Goal: Task Accomplishment & Management: Complete application form

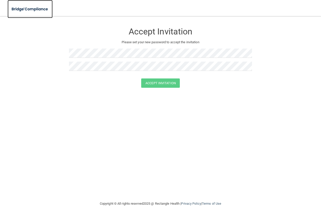
click at [38, 9] on img at bounding box center [30, 9] width 45 height 10
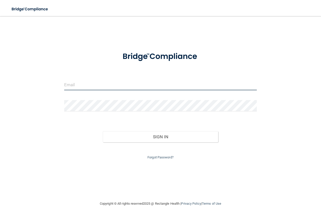
type input "[EMAIL_ADDRESS][DOMAIN_NAME]"
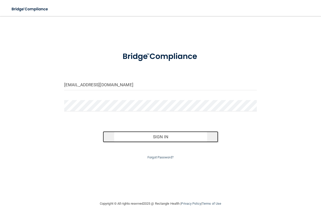
click at [182, 139] on button "Sign In" at bounding box center [161, 136] width 116 height 11
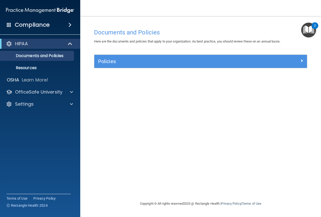
click at [36, 48] on div "HIPAA" at bounding box center [40, 44] width 80 height 10
click at [48, 90] on p "OfficeSafe University" at bounding box center [38, 92] width 47 height 6
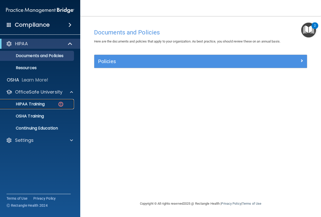
click at [43, 105] on p "HIPAA Training" at bounding box center [23, 103] width 41 height 5
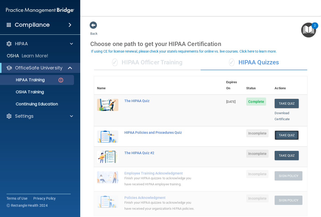
click at [283, 130] on button "Take Quiz" at bounding box center [287, 134] width 24 height 9
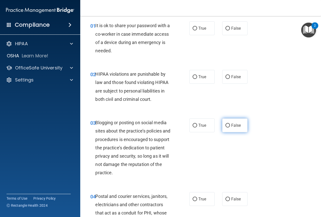
scroll to position [19, 0]
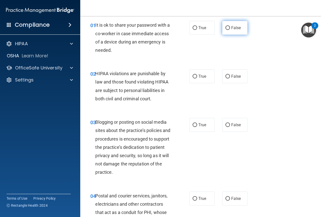
click at [239, 31] on label "False" at bounding box center [235, 28] width 25 height 14
click at [230, 30] on input "False" at bounding box center [228, 28] width 5 height 4
radio input "true"
click at [204, 74] on label "True" at bounding box center [202, 76] width 25 height 14
click at [197, 75] on input "True" at bounding box center [195, 77] width 5 height 4
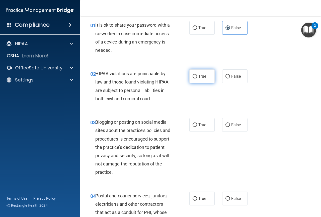
radio input "true"
click at [232, 121] on label "False" at bounding box center [235, 125] width 25 height 14
click at [230, 123] on input "False" at bounding box center [228, 125] width 5 height 4
radio input "true"
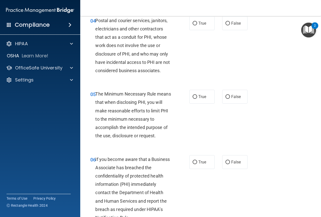
scroll to position [195, 0]
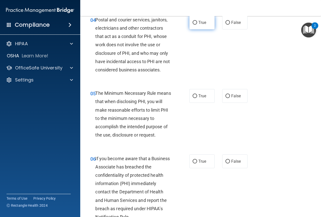
click at [194, 21] on input "True" at bounding box center [195, 23] width 5 height 4
radio input "true"
click at [206, 98] on label "True" at bounding box center [202, 96] width 25 height 14
click at [197, 98] on input "True" at bounding box center [195, 96] width 5 height 4
radio input "true"
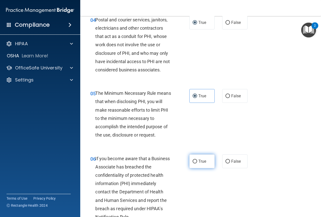
click at [192, 158] on label "True" at bounding box center [202, 161] width 25 height 14
click at [193, 159] on input "True" at bounding box center [195, 161] width 5 height 4
radio input "true"
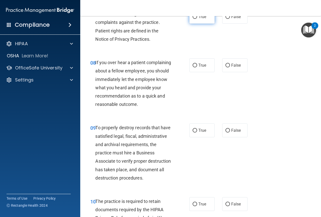
scroll to position [414, 0]
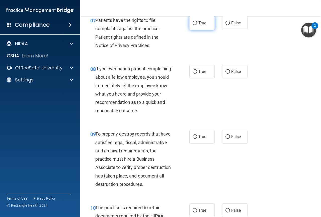
click at [194, 24] on input "True" at bounding box center [195, 23] width 5 height 4
radio input "true"
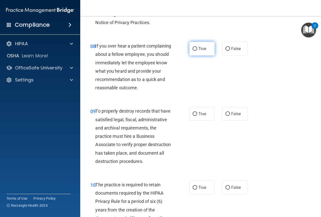
scroll to position [439, 0]
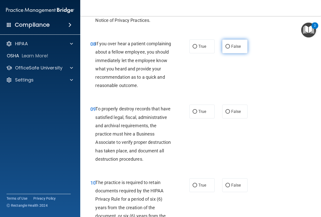
click at [232, 45] on span "False" at bounding box center [237, 46] width 10 height 5
click at [230, 45] on input "False" at bounding box center [228, 47] width 5 height 4
radio input "true"
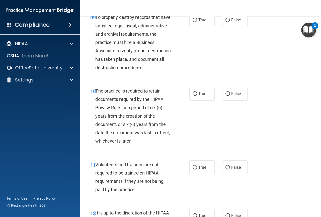
scroll to position [534, 0]
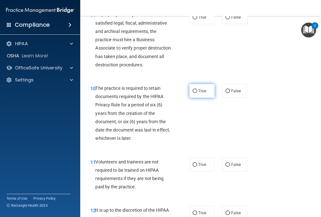
click at [205, 93] on span "True" at bounding box center [203, 90] width 8 height 5
click at [197, 93] on input "True" at bounding box center [195, 91] width 5 height 4
radio input "true"
click at [225, 20] on label "False" at bounding box center [235, 17] width 25 height 14
click at [226, 19] on input "False" at bounding box center [228, 18] width 5 height 4
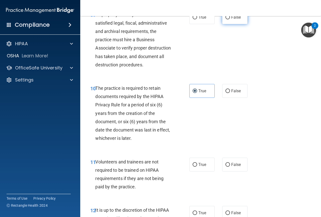
radio input "true"
click at [223, 171] on label "False" at bounding box center [235, 164] width 25 height 14
click at [226, 167] on input "False" at bounding box center [228, 165] width 5 height 4
radio input "true"
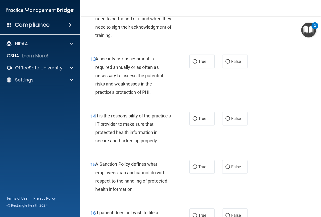
scroll to position [737, 0]
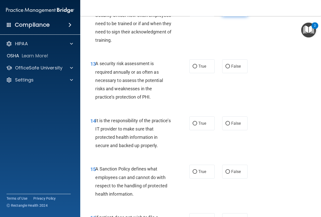
click at [229, 16] on label "False" at bounding box center [235, 10] width 25 height 14
click at [229, 12] on input "False" at bounding box center [228, 10] width 5 height 4
radio input "true"
click at [193, 68] on input "True" at bounding box center [195, 67] width 5 height 4
radio input "true"
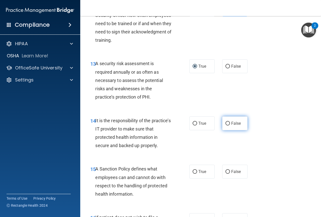
click at [228, 130] on label "False" at bounding box center [235, 123] width 25 height 14
click at [228, 125] on input "False" at bounding box center [228, 124] width 5 height 4
radio input "true"
click at [198, 178] on label "True" at bounding box center [202, 171] width 25 height 14
click at [197, 174] on input "True" at bounding box center [195, 172] width 5 height 4
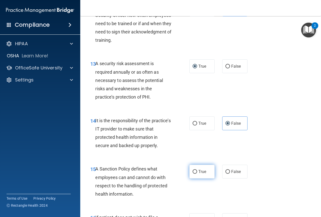
radio input "true"
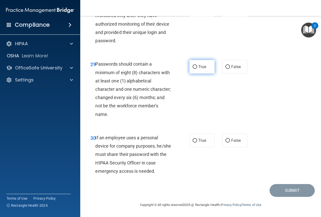
scroll to position [1578, 0]
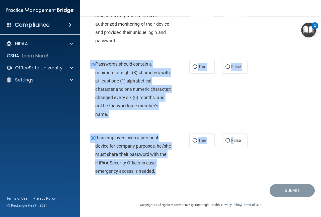
drag, startPoint x: 231, startPoint y: 143, endPoint x: 299, endPoint y: 119, distance: 71.8
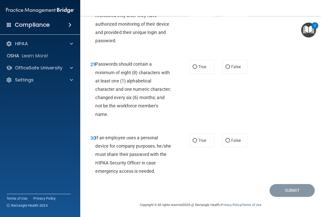
click at [299, 119] on div "29 Passwords should contain a minimum of eight (8) characters with at least one…" at bounding box center [201, 90] width 229 height 74
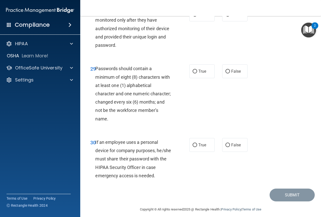
scroll to position [1547, 0]
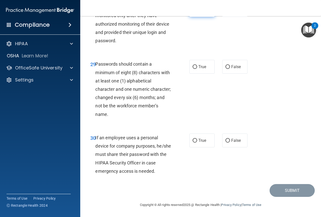
click at [197, 17] on label "True" at bounding box center [202, 10] width 25 height 14
click at [197, 12] on input "True" at bounding box center [195, 10] width 5 height 4
radio input "true"
click at [199, 69] on span "True" at bounding box center [203, 66] width 8 height 5
click at [197, 69] on input "True" at bounding box center [195, 67] width 5 height 4
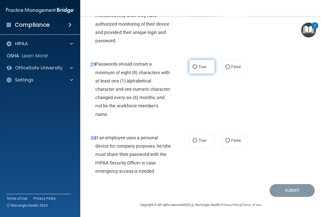
radio input "true"
click at [238, 143] on span "False" at bounding box center [237, 140] width 10 height 5
click at [230, 142] on input "False" at bounding box center [228, 141] width 5 height 4
radio input "true"
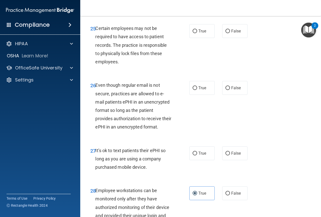
scroll to position [1358, 0]
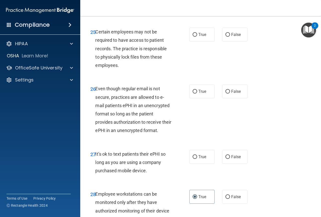
radio input "true"
click at [207, 41] on label "True" at bounding box center [202, 35] width 25 height 14
click at [197, 37] on input "True" at bounding box center [195, 35] width 5 height 4
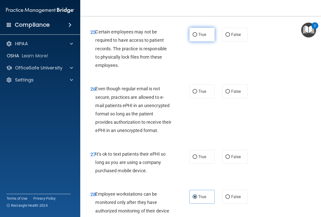
radio input "true"
click at [195, 98] on label "True" at bounding box center [202, 91] width 25 height 14
click at [195, 93] on input "True" at bounding box center [195, 92] width 5 height 4
radio input "true"
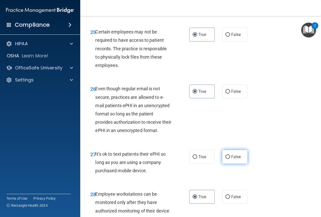
click at [225, 163] on label "False" at bounding box center [235, 157] width 25 height 14
click at [226, 159] on input "False" at bounding box center [228, 157] width 5 height 4
radio input "true"
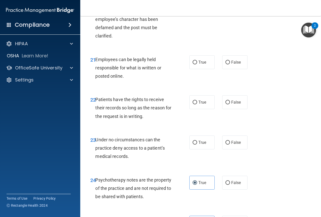
scroll to position [1157, 0]
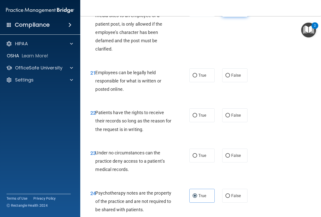
click at [232, 12] on span "False" at bounding box center [237, 10] width 10 height 5
click at [230, 12] on input "False" at bounding box center [228, 10] width 5 height 4
radio input "true"
click at [206, 82] on label "True" at bounding box center [202, 75] width 25 height 14
click at [197, 77] on input "True" at bounding box center [195, 76] width 5 height 4
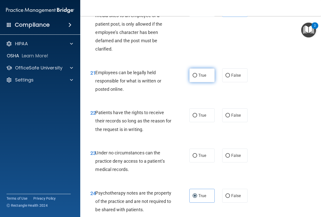
radio input "true"
click at [205, 122] on label "True" at bounding box center [202, 115] width 25 height 14
click at [197, 117] on input "True" at bounding box center [195, 116] width 5 height 4
radio input "true"
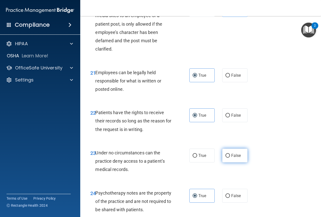
click at [232, 158] on span "False" at bounding box center [237, 155] width 10 height 5
click at [230, 157] on input "False" at bounding box center [228, 156] width 5 height 4
radio input "true"
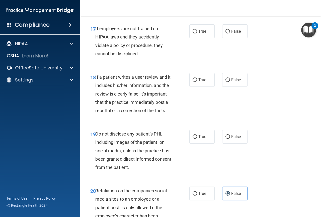
scroll to position [975, 0]
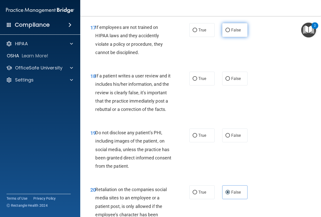
click at [238, 32] on span "False" at bounding box center [237, 30] width 10 height 5
click at [230, 32] on input "False" at bounding box center [228, 30] width 5 height 4
radio input "true"
click at [229, 85] on label "False" at bounding box center [235, 79] width 25 height 14
click at [229, 81] on input "False" at bounding box center [228, 79] width 5 height 4
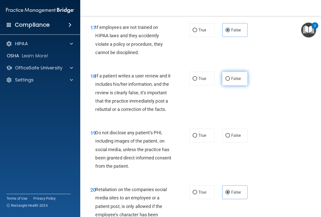
radio input "true"
click at [201, 138] on span "True" at bounding box center [203, 135] width 8 height 5
click at [197, 137] on input "True" at bounding box center [195, 136] width 5 height 4
radio input "true"
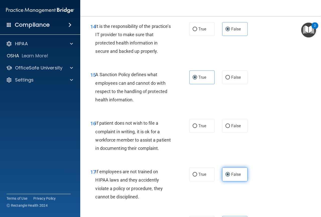
scroll to position [824, 0]
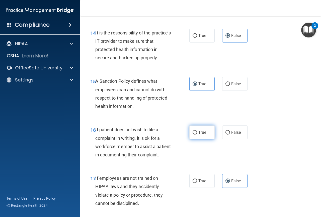
click at [197, 139] on label "True" at bounding box center [202, 132] width 25 height 14
click at [197, 134] on input "True" at bounding box center [195, 133] width 5 height 4
radio input "true"
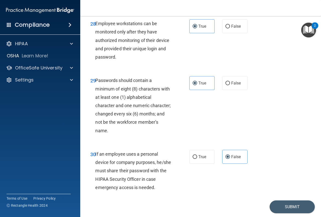
scroll to position [1578, 0]
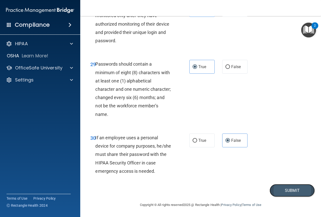
click at [288, 194] on button "Submit" at bounding box center [292, 190] width 45 height 13
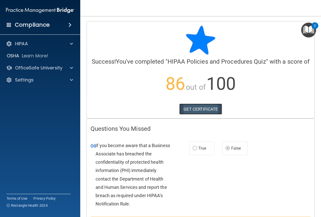
click at [188, 113] on link "GET CERTIFICATE" at bounding box center [201, 108] width 43 height 11
click at [36, 68] on p "OfficeSafe University" at bounding box center [38, 68] width 47 height 6
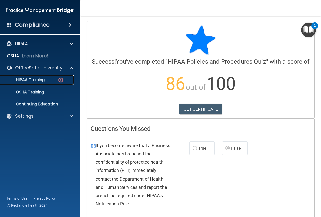
click at [42, 80] on p "HIPAA Training" at bounding box center [23, 79] width 41 height 5
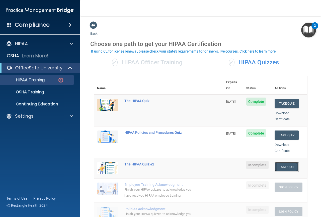
click at [277, 162] on button "Take Quiz" at bounding box center [287, 166] width 24 height 9
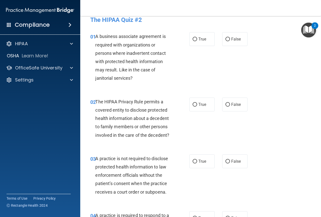
scroll to position [6, 0]
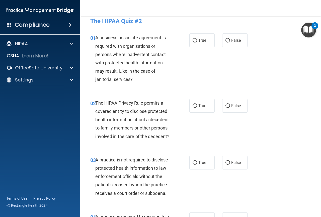
drag, startPoint x: 238, startPoint y: 45, endPoint x: 226, endPoint y: 59, distance: 19.2
click at [238, 45] on label "False" at bounding box center [235, 40] width 25 height 14
click at [230, 42] on input "False" at bounding box center [228, 41] width 5 height 4
radio input "true"
click at [207, 106] on label "True" at bounding box center [202, 106] width 25 height 14
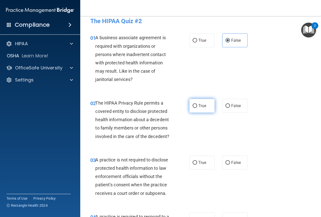
click at [197, 106] on input "True" at bounding box center [195, 106] width 5 height 4
radio input "true"
click at [233, 162] on span "False" at bounding box center [237, 162] width 10 height 5
click at [230, 162] on input "False" at bounding box center [228, 163] width 5 height 4
radio input "true"
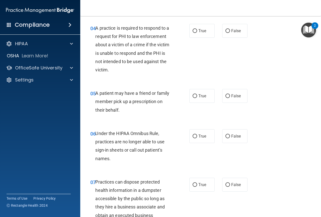
scroll to position [201, 0]
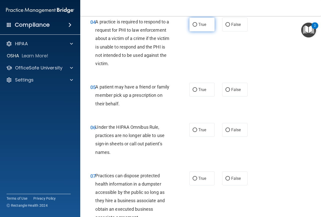
click at [193, 23] on input "True" at bounding box center [195, 25] width 5 height 4
radio input "true"
click at [193, 23] on input "True" at bounding box center [195, 25] width 5 height 4
click at [194, 87] on label "True" at bounding box center [202, 90] width 25 height 14
click at [194, 88] on input "True" at bounding box center [195, 90] width 5 height 4
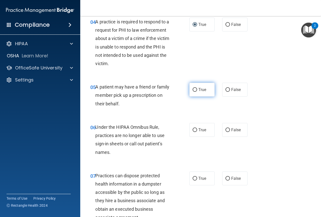
radio input "true"
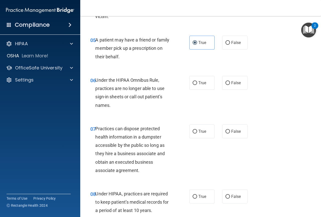
scroll to position [251, 0]
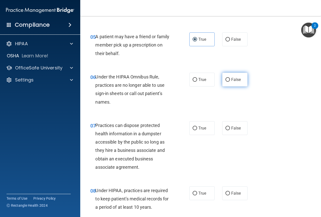
click at [227, 80] on input "False" at bounding box center [228, 80] width 5 height 4
radio input "true"
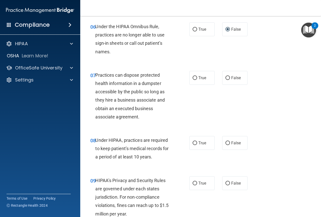
scroll to position [314, 0]
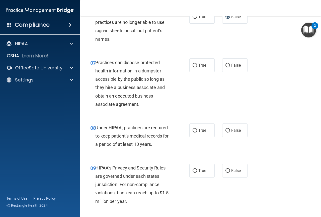
click at [230, 72] on div "07 Practices can dispose protected health information in a dumpster accessible …" at bounding box center [201, 84] width 229 height 65
click at [231, 69] on label "False" at bounding box center [235, 65] width 25 height 14
click at [230, 67] on input "False" at bounding box center [228, 66] width 5 height 4
radio input "true"
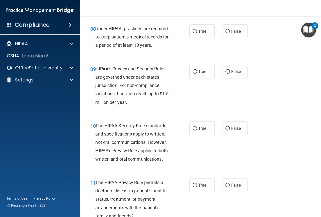
scroll to position [414, 0]
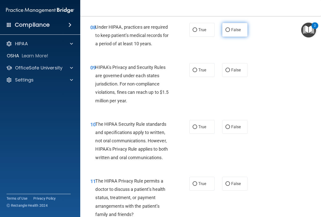
click at [233, 28] on span "False" at bounding box center [237, 29] width 10 height 5
click at [230, 28] on input "False" at bounding box center [228, 30] width 5 height 4
radio input "true"
click at [240, 69] on label "False" at bounding box center [235, 70] width 25 height 14
click at [230, 69] on input "False" at bounding box center [228, 70] width 5 height 4
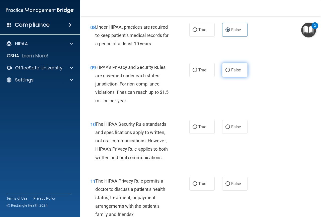
radio input "true"
click at [228, 131] on label "False" at bounding box center [235, 127] width 25 height 14
click at [228, 129] on input "False" at bounding box center [228, 127] width 5 height 4
radio input "true"
click at [232, 178] on label "False" at bounding box center [235, 184] width 25 height 14
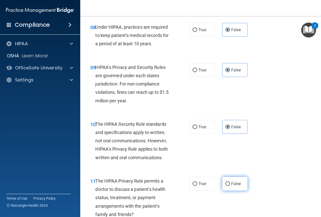
click at [230, 182] on input "False" at bounding box center [228, 184] width 5 height 4
radio input "true"
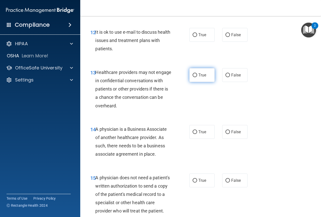
scroll to position [628, 0]
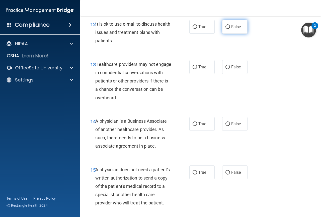
click at [227, 29] on label "False" at bounding box center [235, 27] width 25 height 14
click at [227, 29] on input "False" at bounding box center [228, 27] width 5 height 4
radio input "true"
click at [200, 70] on label "True" at bounding box center [202, 67] width 25 height 14
click at [197, 69] on input "True" at bounding box center [195, 67] width 5 height 4
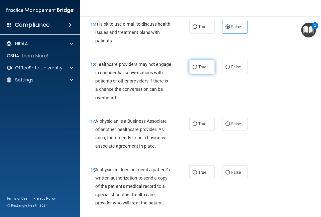
radio input "true"
click at [226, 122] on input "False" at bounding box center [228, 124] width 5 height 4
radio input "true"
click at [200, 169] on label "True" at bounding box center [202, 172] width 25 height 14
click at [197, 171] on input "True" at bounding box center [195, 173] width 5 height 4
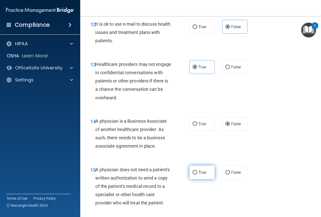
radio input "true"
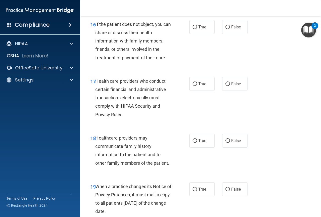
scroll to position [829, 0]
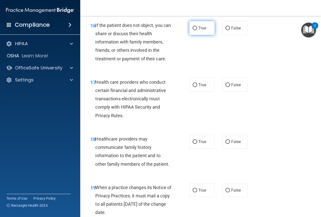
click at [206, 33] on label "True" at bounding box center [202, 28] width 25 height 14
click at [197, 30] on input "True" at bounding box center [195, 28] width 5 height 4
radio input "true"
click at [202, 92] on label "True" at bounding box center [202, 85] width 25 height 14
click at [197, 87] on input "True" at bounding box center [195, 85] width 5 height 4
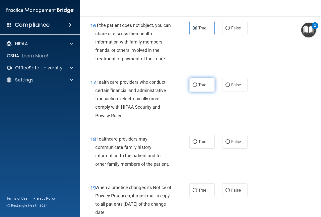
radio input "true"
click at [202, 146] on label "True" at bounding box center [202, 142] width 25 height 14
click at [197, 144] on input "True" at bounding box center [195, 142] width 5 height 4
radio input "true"
drag, startPoint x: 228, startPoint y: 195, endPoint x: 228, endPoint y: 189, distance: 5.5
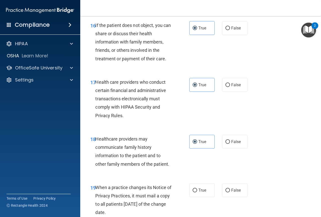
click at [228, 195] on label "False" at bounding box center [235, 190] width 25 height 14
click at [228, 192] on input "False" at bounding box center [228, 190] width 5 height 4
radio input "true"
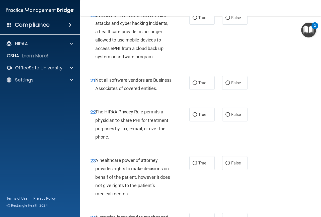
scroll to position [1049, 0]
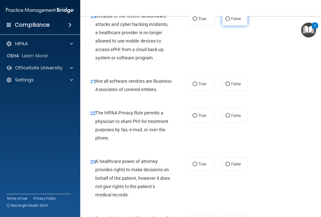
click at [236, 21] on span "False" at bounding box center [237, 18] width 10 height 5
click at [230, 21] on input "False" at bounding box center [228, 19] width 5 height 4
radio input "true"
click at [198, 91] on label "True" at bounding box center [202, 84] width 25 height 14
click at [197, 86] on input "True" at bounding box center [195, 84] width 5 height 4
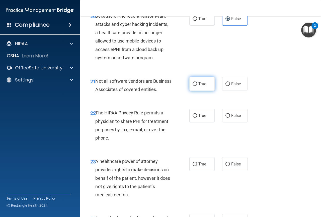
radio input "true"
click at [196, 122] on label "True" at bounding box center [202, 115] width 25 height 14
click at [196, 118] on input "True" at bounding box center [195, 116] width 5 height 4
radio input "true"
click at [226, 166] on input "False" at bounding box center [228, 164] width 5 height 4
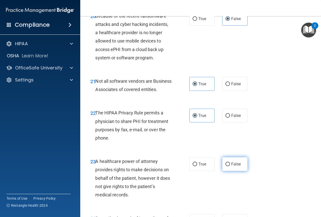
radio input "true"
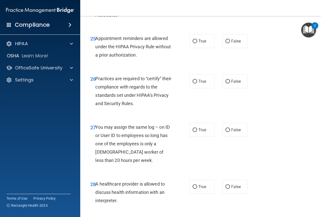
scroll to position [1256, 0]
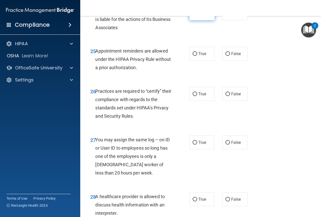
click at [204, 16] on span "True" at bounding box center [203, 13] width 8 height 5
click at [197, 16] on input "True" at bounding box center [195, 14] width 5 height 4
radio input "true"
click at [201, 61] on label "True" at bounding box center [202, 54] width 25 height 14
click at [197, 56] on input "True" at bounding box center [195, 54] width 5 height 4
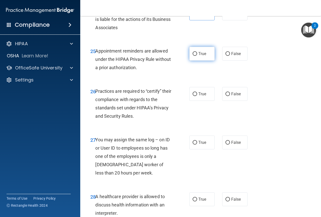
radio input "true"
click at [226, 96] on input "False" at bounding box center [228, 94] width 5 height 4
radio input "true"
click at [247, 149] on div "True False" at bounding box center [220, 142] width 61 height 14
click at [239, 149] on label "False" at bounding box center [235, 142] width 25 height 14
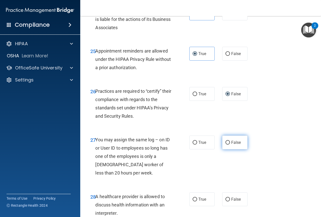
click at [230, 144] on input "False" at bounding box center [228, 143] width 5 height 4
radio input "true"
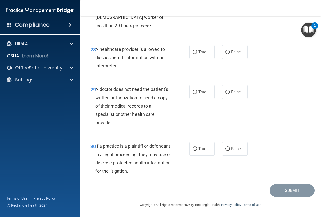
scroll to position [1407, 0]
click at [202, 54] on span "True" at bounding box center [203, 51] width 8 height 5
click at [197, 54] on input "True" at bounding box center [195, 52] width 5 height 4
radio input "true"
drag, startPoint x: 211, startPoint y: 113, endPoint x: 207, endPoint y: 107, distance: 6.8
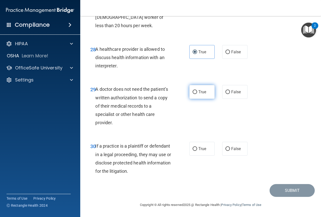
click at [210, 111] on div "29 A doctor does not need the patient’s written authorization to send a copy of…" at bounding box center [201, 107] width 229 height 57
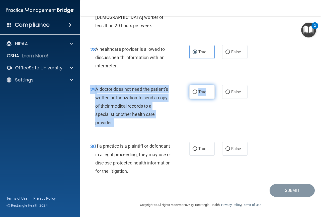
click at [207, 99] on label "True" at bounding box center [202, 92] width 25 height 14
click at [197, 94] on input "True" at bounding box center [195, 92] width 5 height 4
radio input "true"
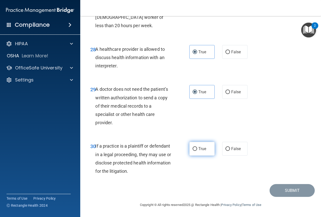
click at [199, 151] on span "True" at bounding box center [203, 148] width 8 height 5
click at [197, 151] on input "True" at bounding box center [195, 149] width 5 height 4
radio input "true"
click at [199, 151] on span "True" at bounding box center [203, 148] width 8 height 5
click at [197, 151] on input "True" at bounding box center [195, 149] width 5 height 4
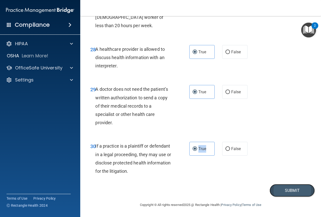
click at [273, 197] on button "Submit" at bounding box center [292, 190] width 45 height 13
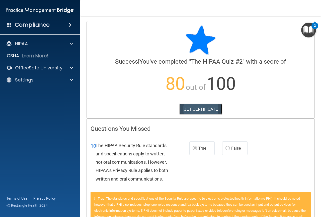
click at [203, 108] on link "GET CERTIFICATE" at bounding box center [201, 108] width 43 height 11
